Goal: Use online tool/utility: Utilize a website feature to perform a specific function

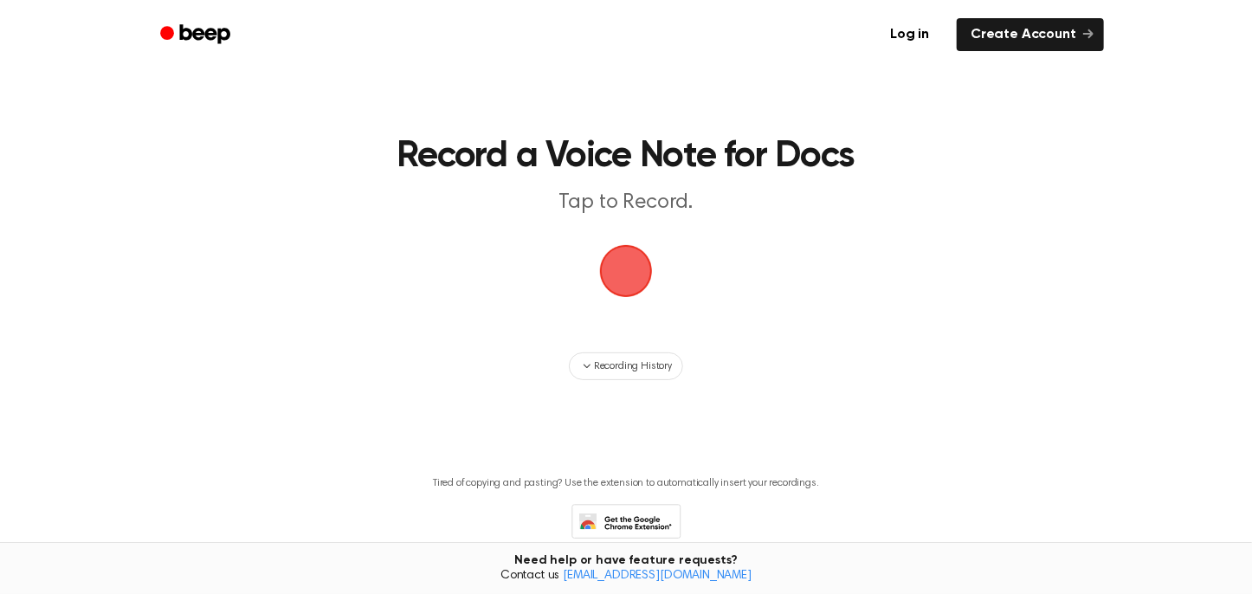
click at [614, 277] on span "button" at bounding box center [626, 271] width 53 height 53
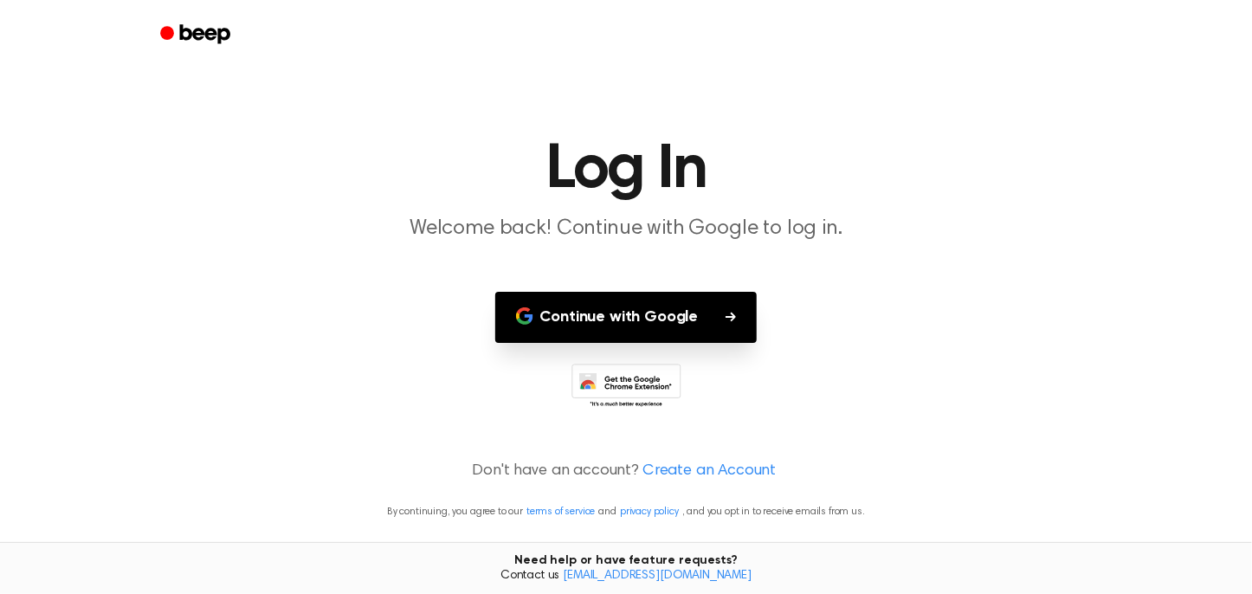
click at [617, 314] on button "Continue with Google" at bounding box center [626, 317] width 262 height 51
drag, startPoint x: 760, startPoint y: 330, endPoint x: 733, endPoint y: 319, distance: 29.9
click at [759, 332] on div "Continue with Google" at bounding box center [626, 317] width 388 height 51
click at [715, 307] on button "Continue with Google" at bounding box center [626, 317] width 262 height 51
click at [719, 310] on button "Continue with Google" at bounding box center [626, 317] width 262 height 51
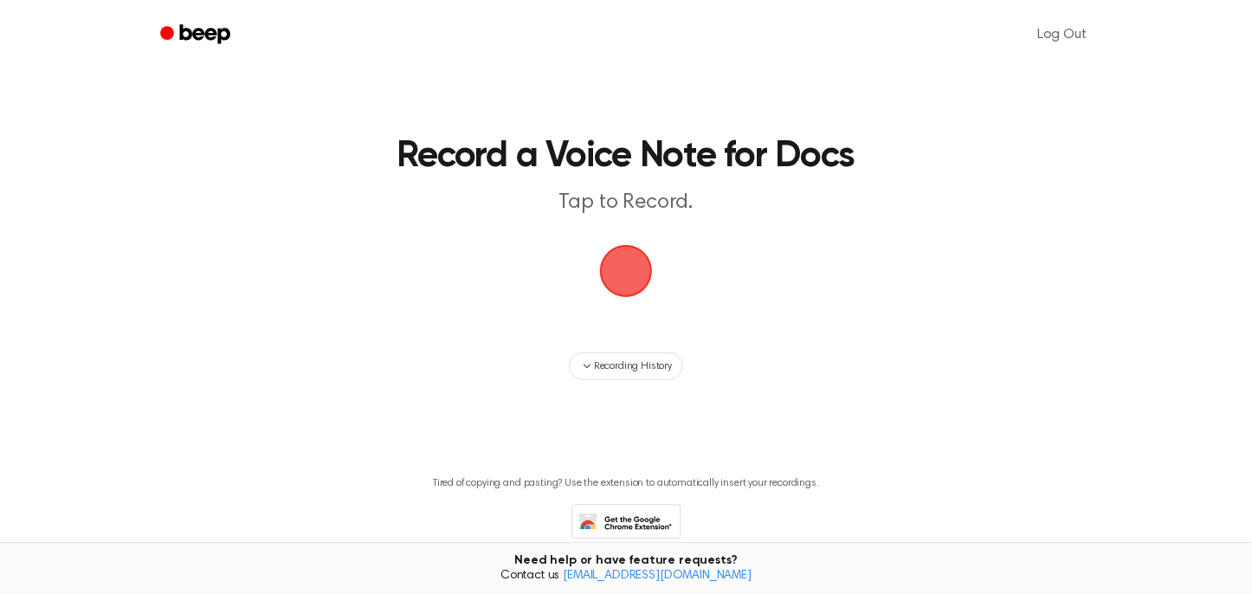
drag, startPoint x: 639, startPoint y: 263, endPoint x: 644, endPoint y: 282, distance: 19.5
click at [644, 282] on span "button" at bounding box center [626, 271] width 62 height 62
click at [608, 275] on span "button" at bounding box center [626, 271] width 49 height 49
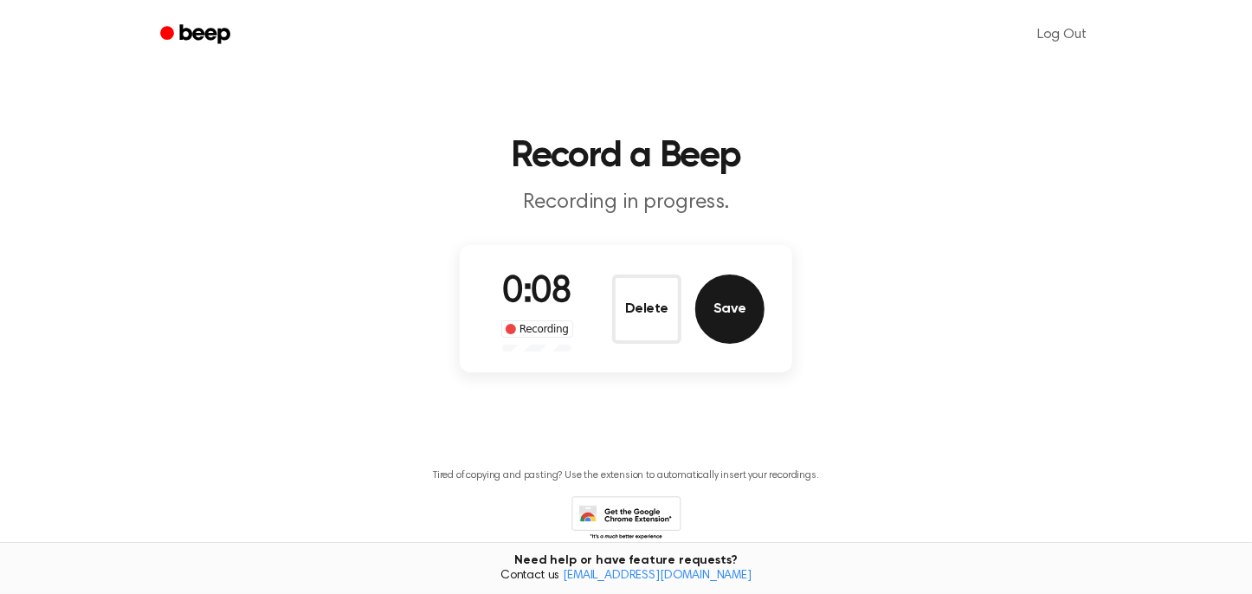
click at [721, 319] on button "Save" at bounding box center [730, 309] width 69 height 69
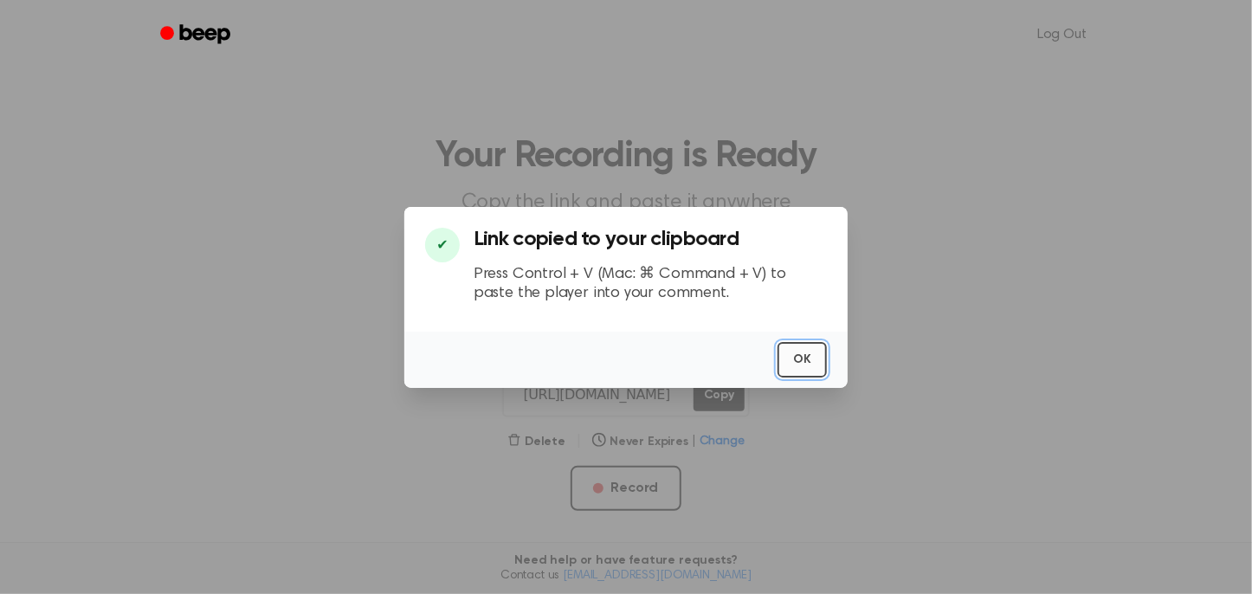
click at [819, 342] on button "OK" at bounding box center [802, 360] width 49 height 36
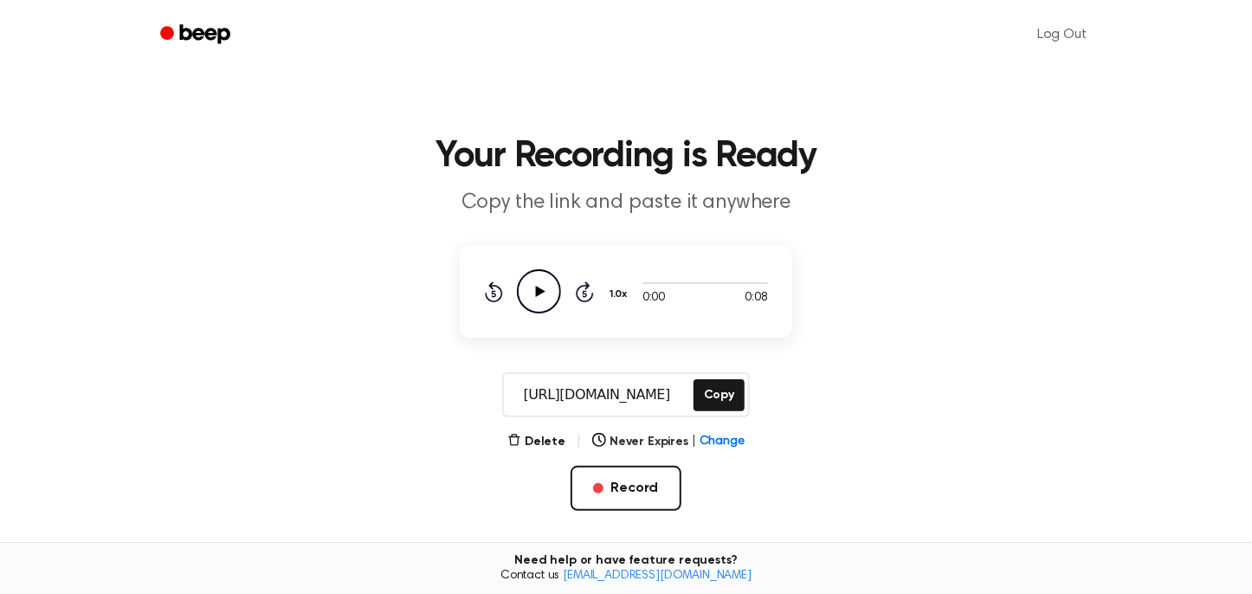
click at [559, 308] on icon "Play Audio" at bounding box center [539, 291] width 44 height 44
click at [549, 291] on icon "Pause Audio" at bounding box center [539, 291] width 44 height 44
click at [549, 291] on icon "Play Audio" at bounding box center [539, 291] width 44 height 44
click at [676, 492] on button "Record" at bounding box center [626, 488] width 110 height 45
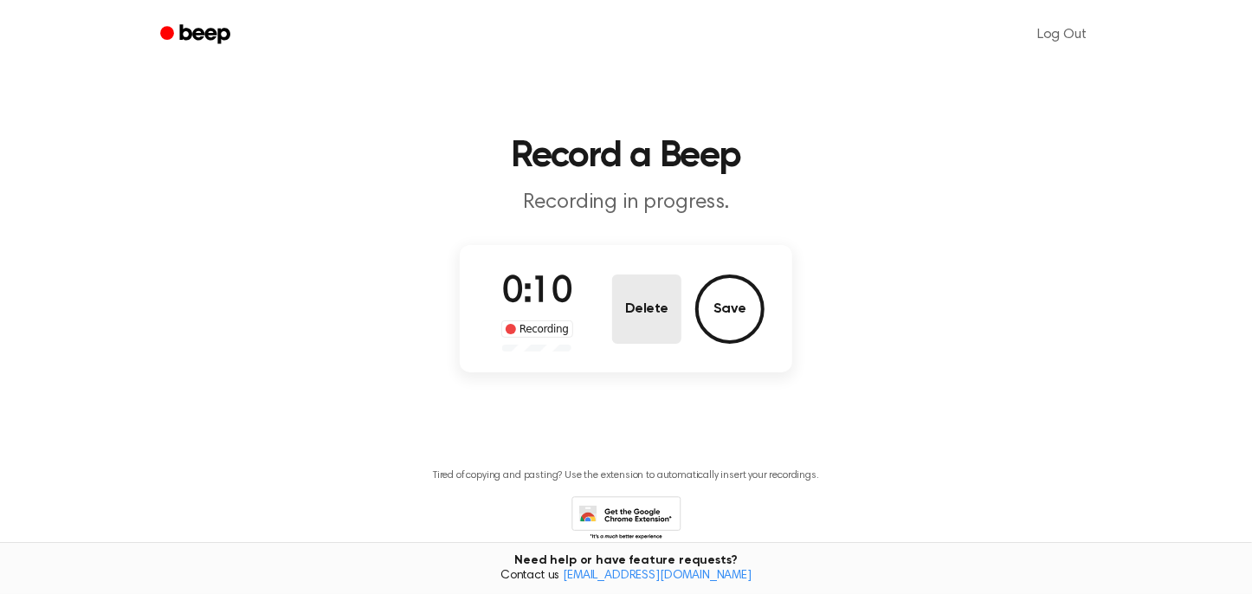
click at [660, 327] on button "Delete" at bounding box center [646, 309] width 69 height 69
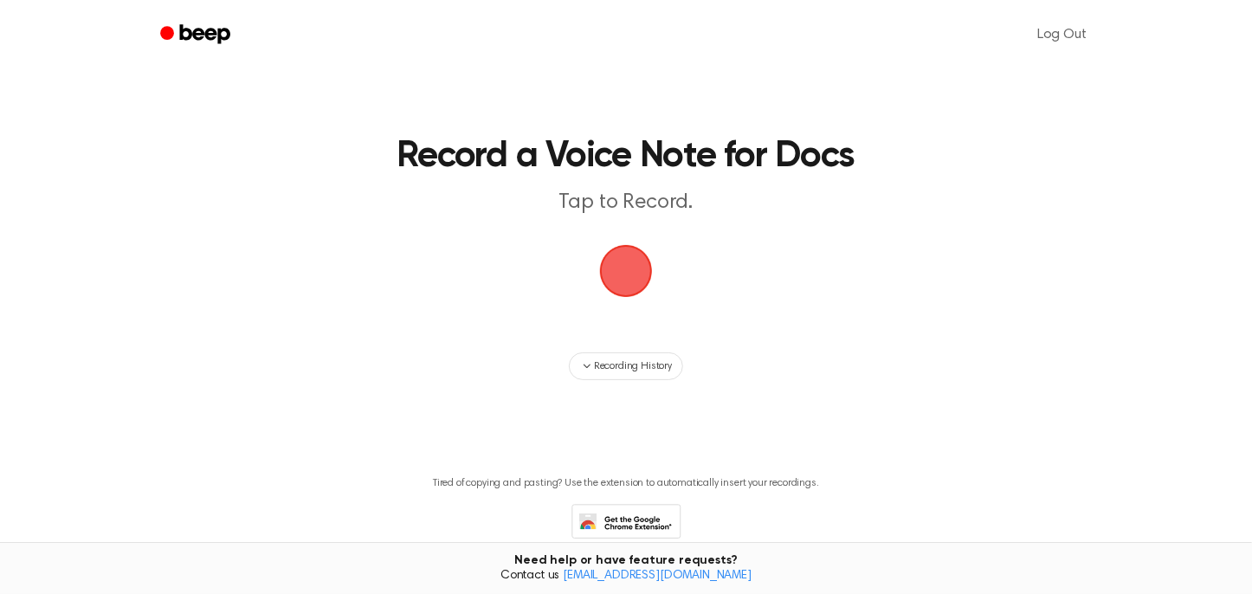
click at [626, 276] on span "button" at bounding box center [626, 271] width 53 height 53
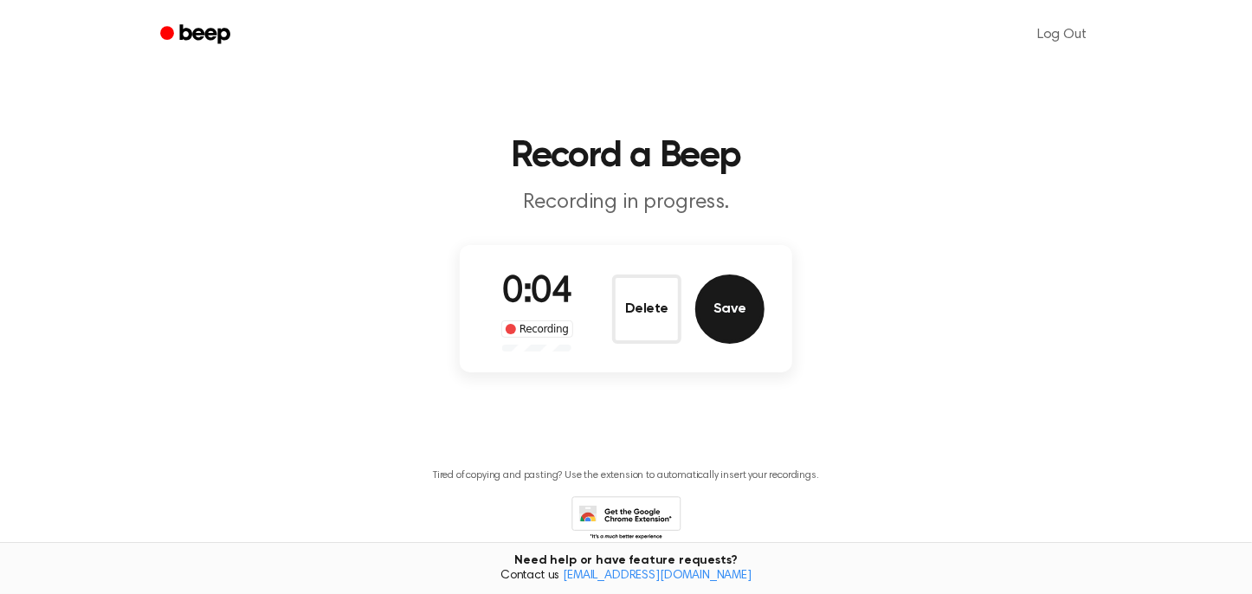
click at [719, 303] on button "Save" at bounding box center [730, 309] width 69 height 69
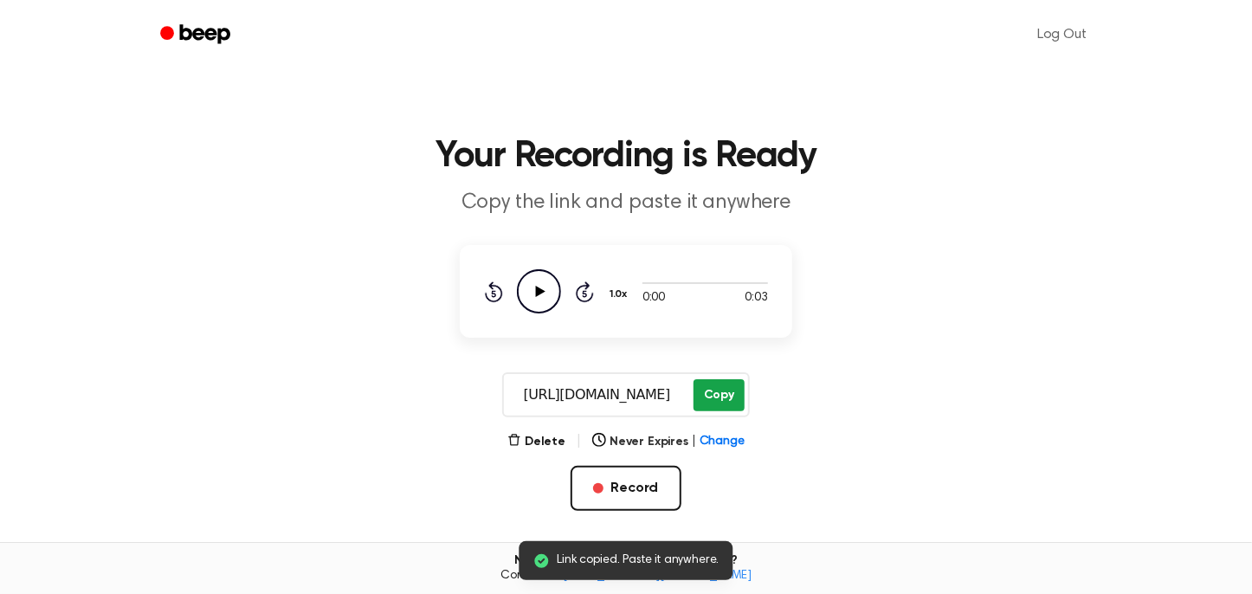
click at [720, 386] on button "Copy" at bounding box center [719, 395] width 51 height 32
click at [721, 388] on button "Copy" at bounding box center [719, 395] width 51 height 32
drag, startPoint x: 721, startPoint y: 388, endPoint x: 771, endPoint y: 287, distance: 113.1
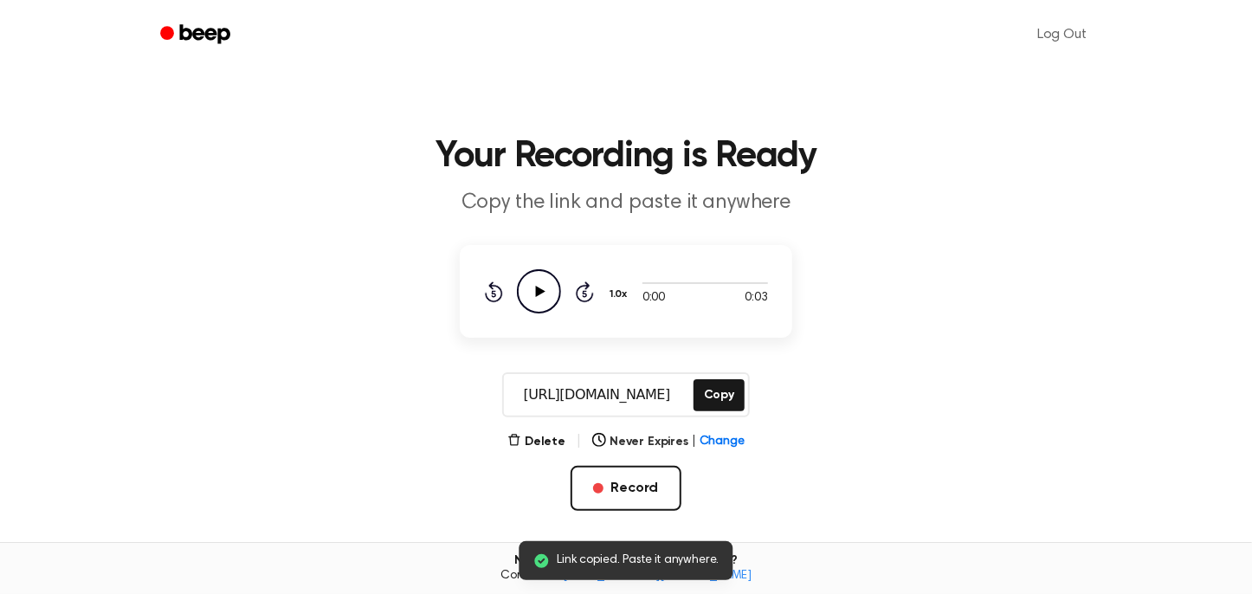
click at [722, 390] on button "Copy" at bounding box center [719, 395] width 51 height 32
click at [1080, 34] on link "Log Out" at bounding box center [1062, 35] width 84 height 42
